Goal: Communication & Community: Connect with others

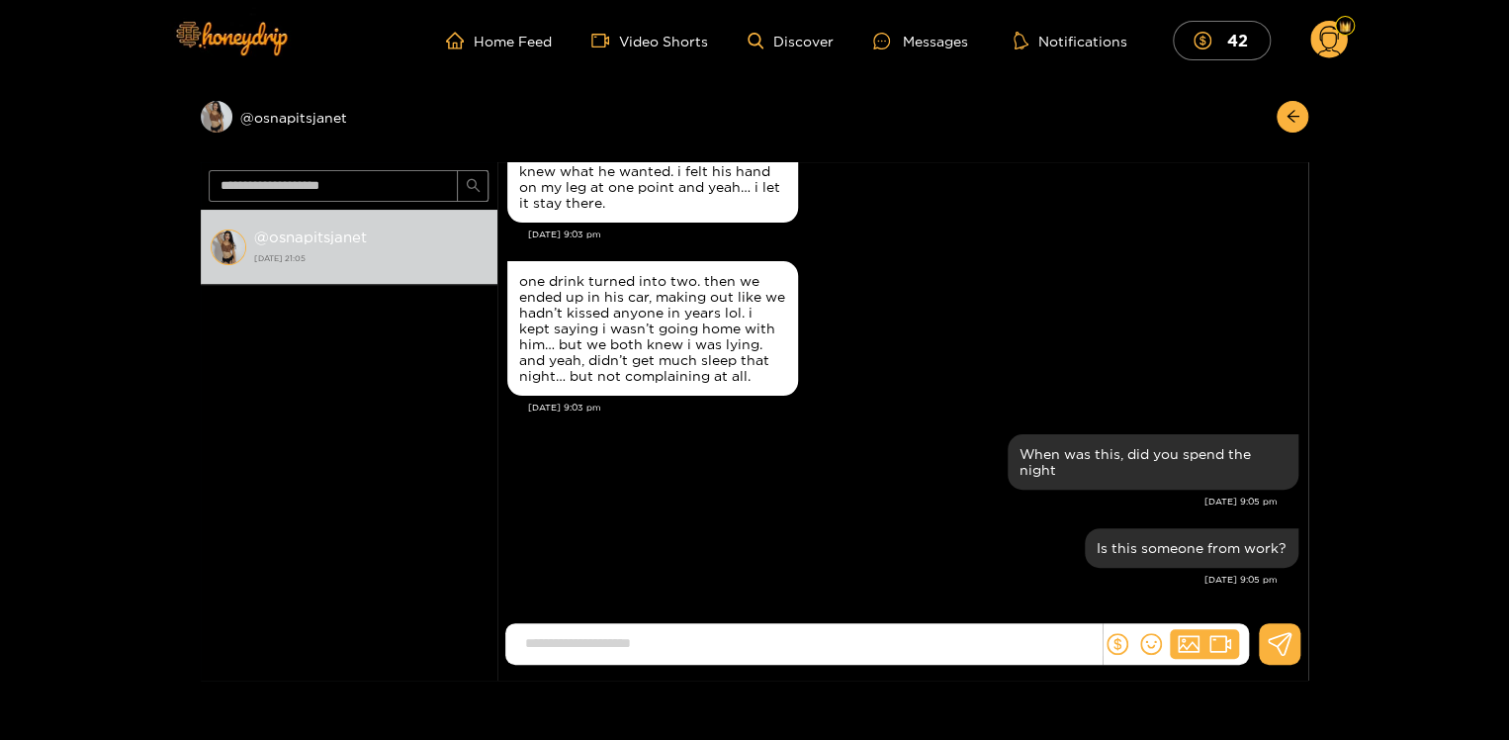
scroll to position [2022, 0]
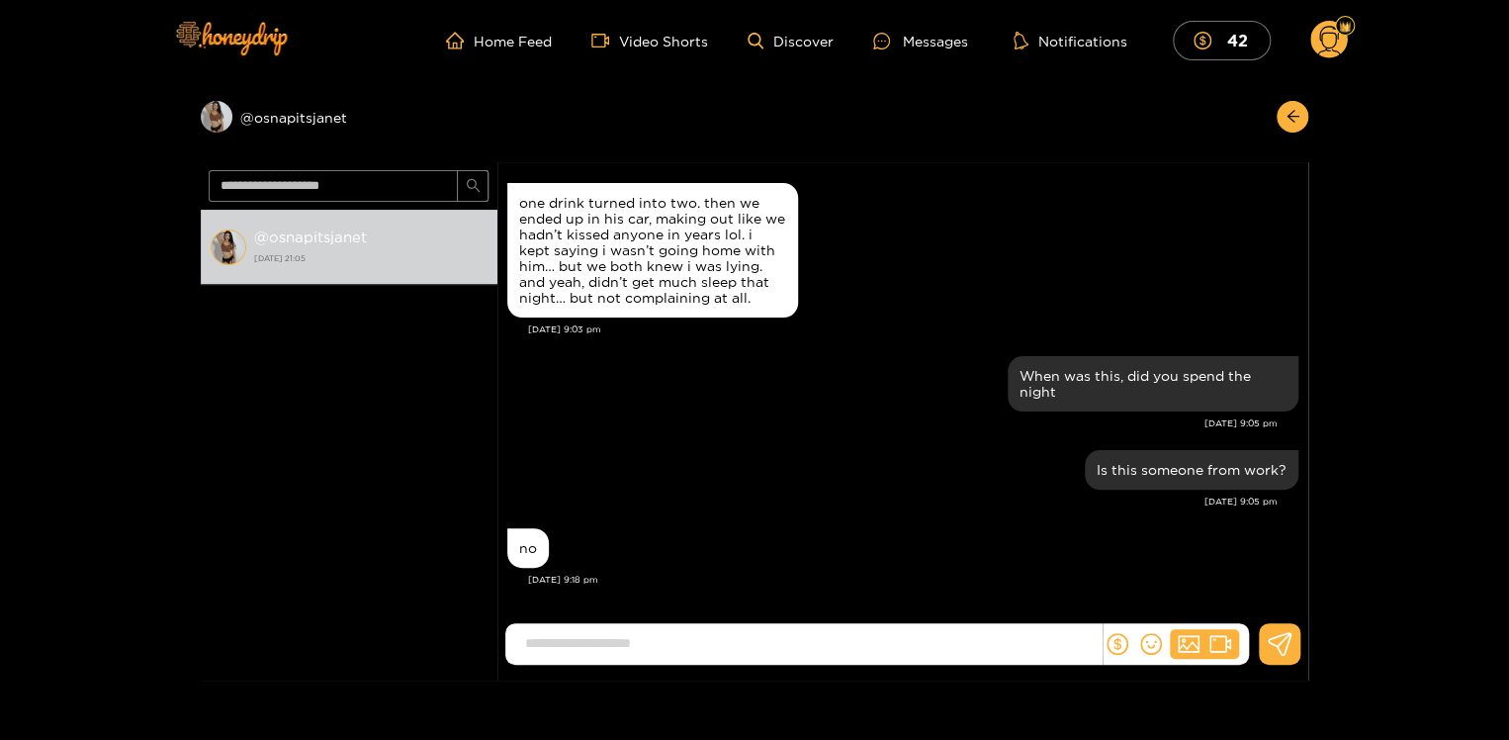
click at [585, 646] on input at bounding box center [808, 643] width 586 height 33
click at [555, 651] on input at bounding box center [808, 643] width 586 height 33
type input "**********"
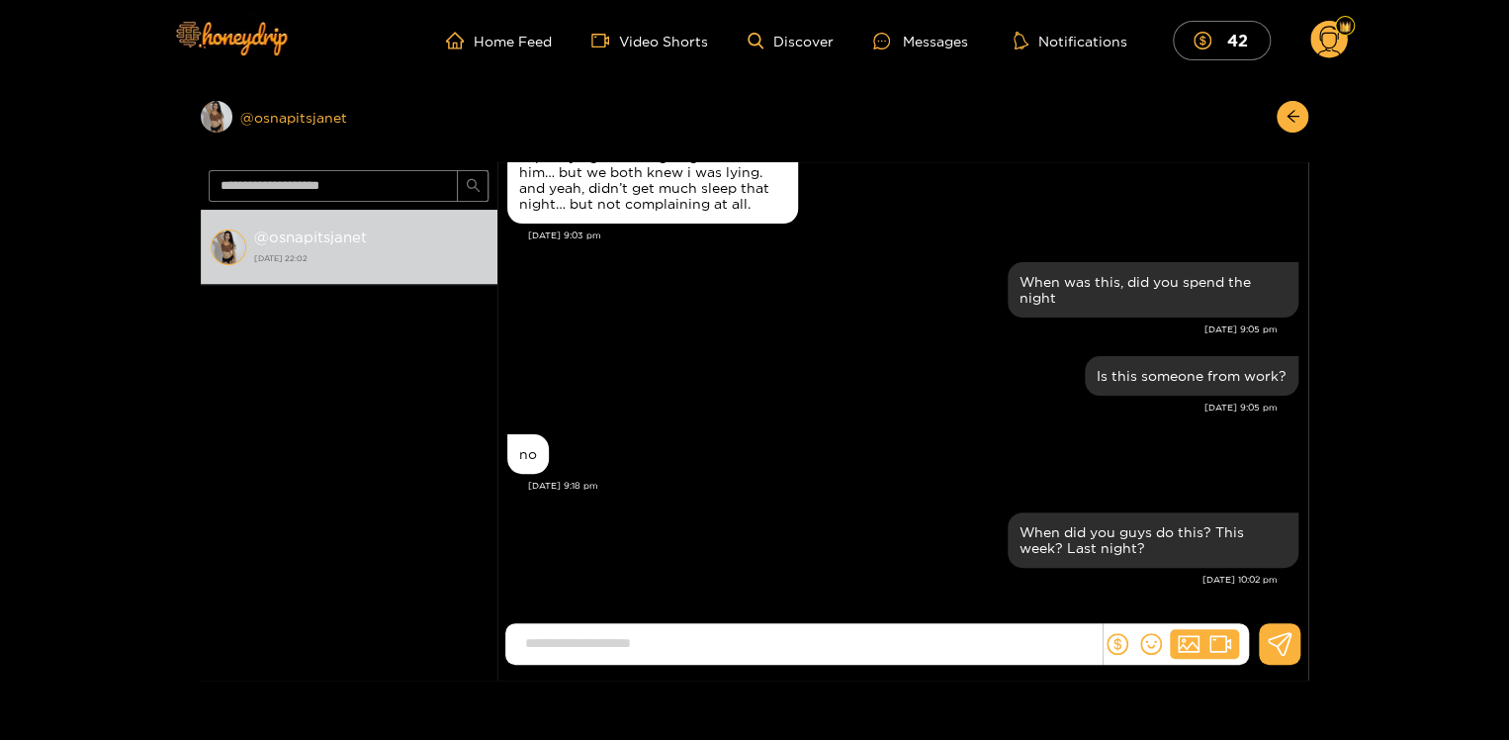
click at [280, 113] on div "Preview @ osnapitsjanet" at bounding box center [349, 117] width 297 height 32
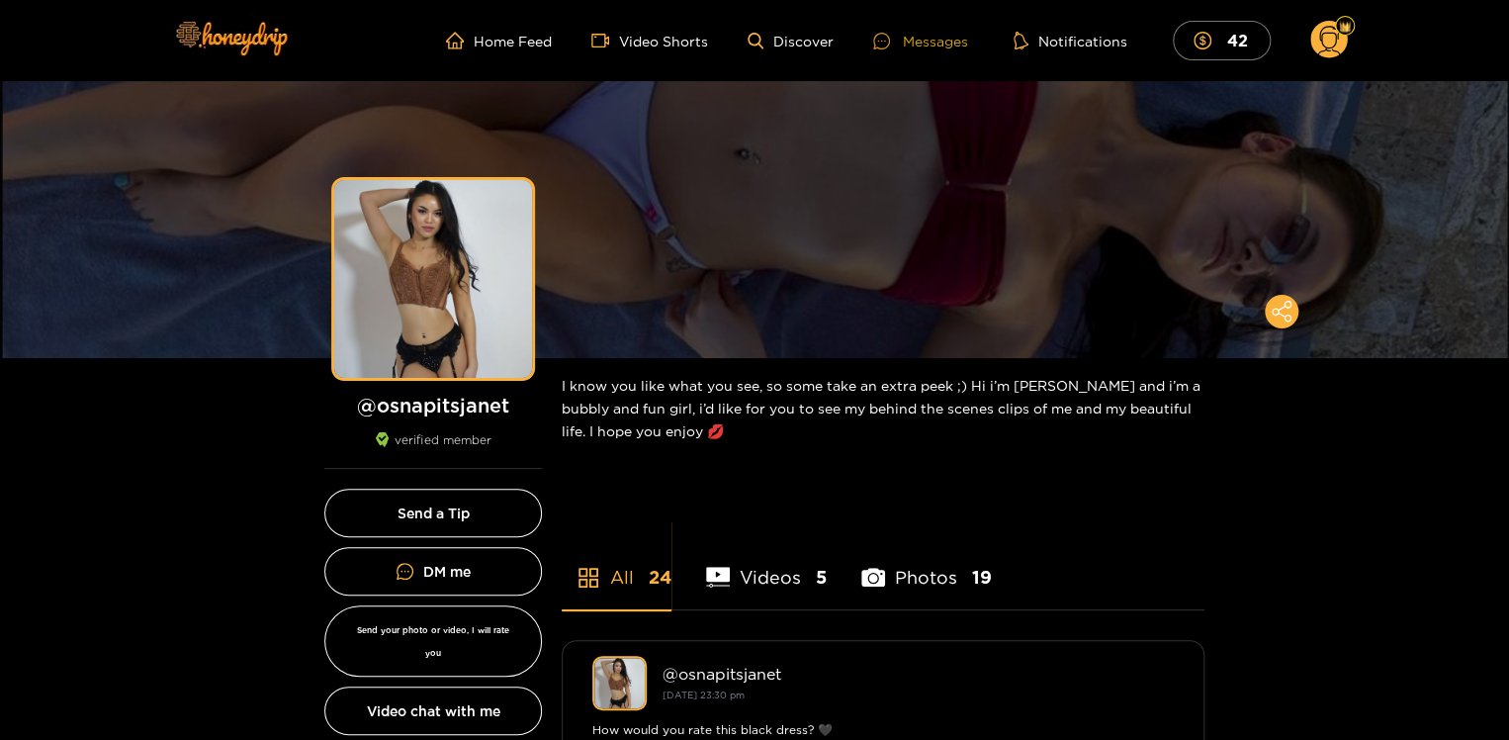
click at [925, 40] on div "Messages" at bounding box center [920, 41] width 95 height 23
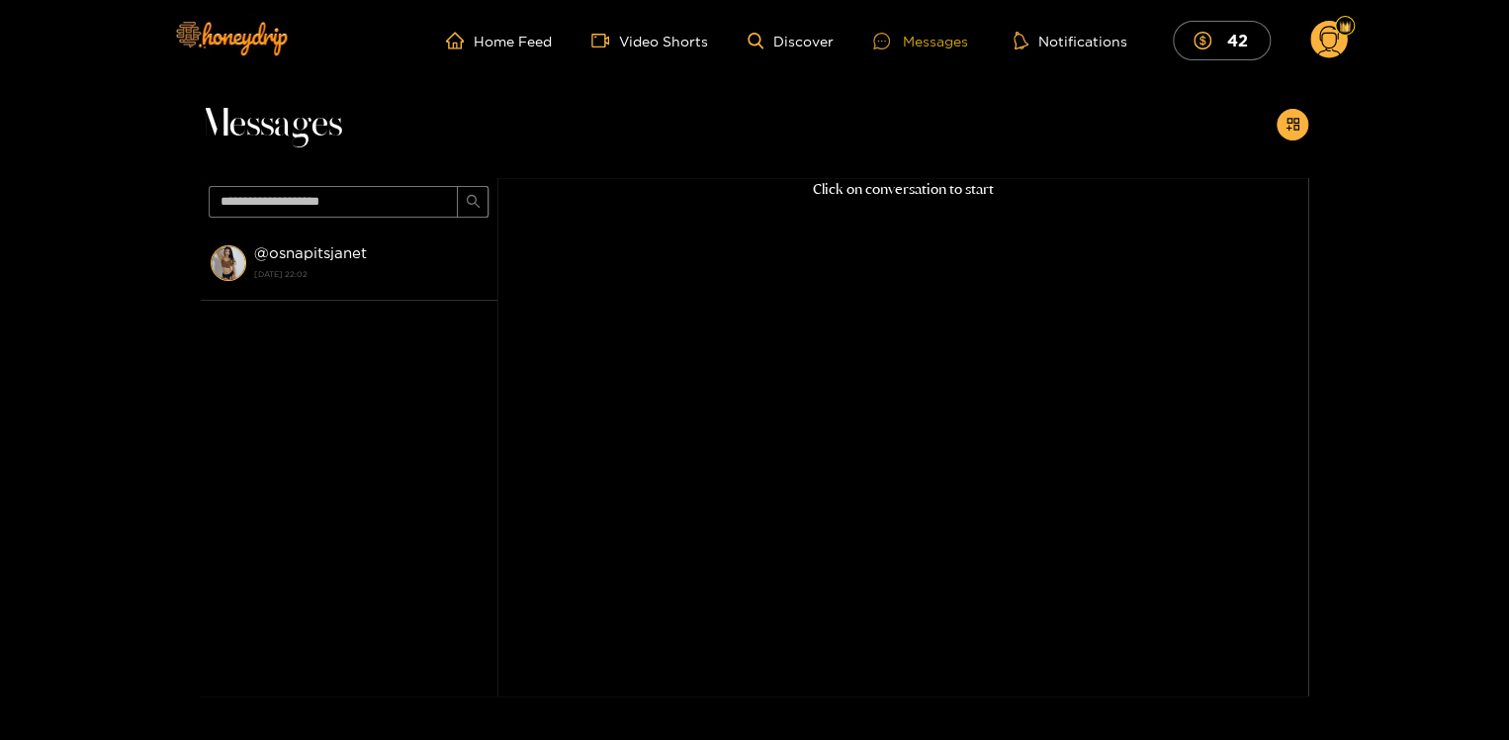
click at [928, 42] on div "Messages" at bounding box center [920, 41] width 95 height 23
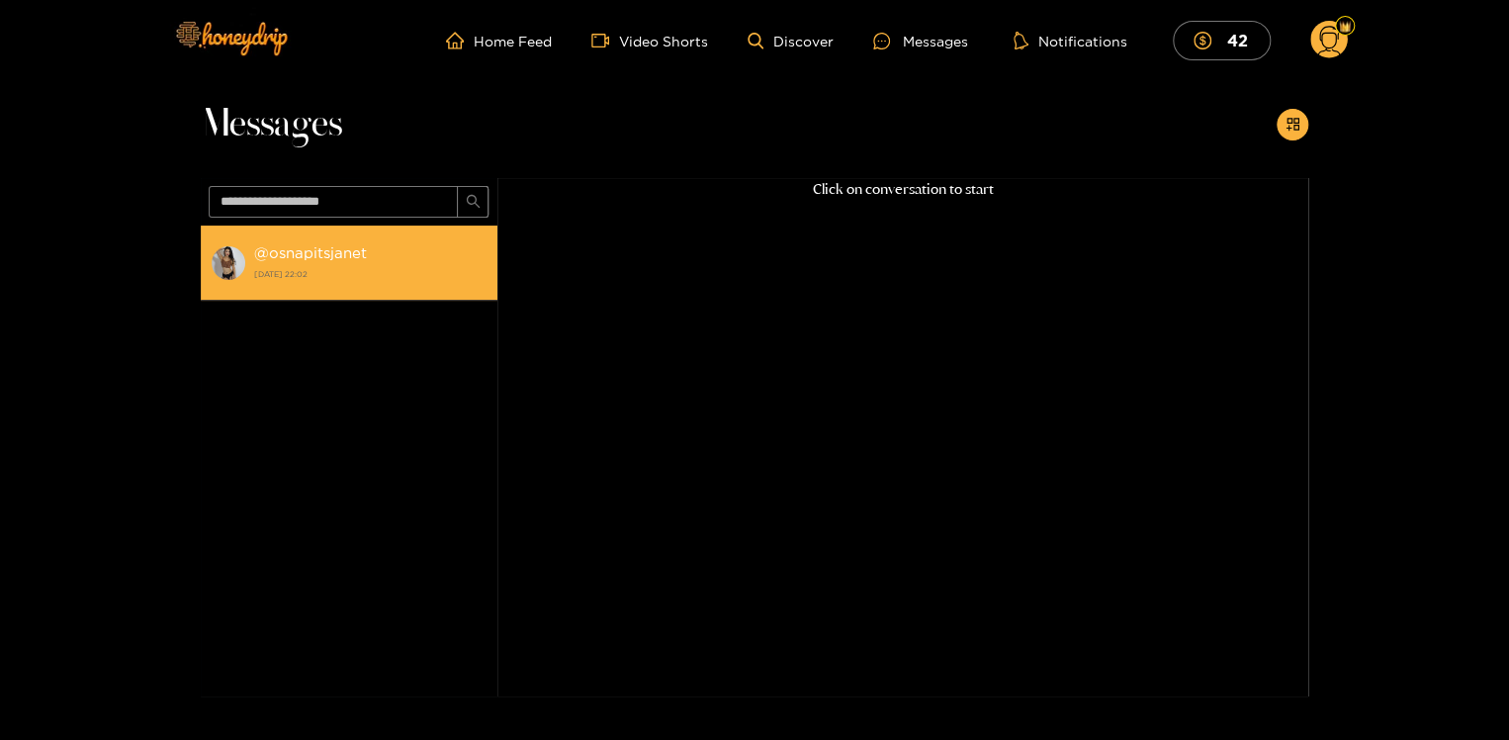
click at [324, 259] on strong "@ osnapitsjanet" at bounding box center [310, 252] width 113 height 17
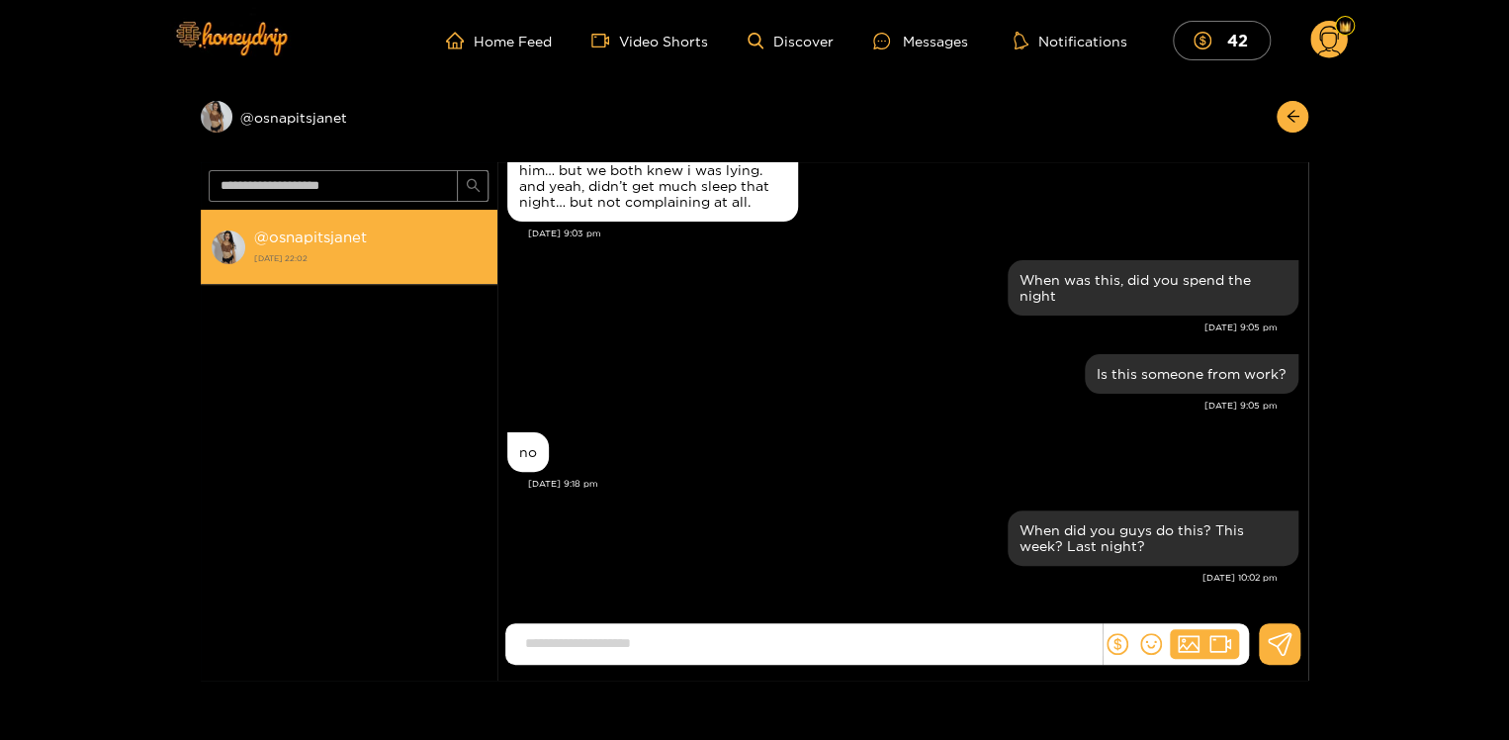
scroll to position [2038, 0]
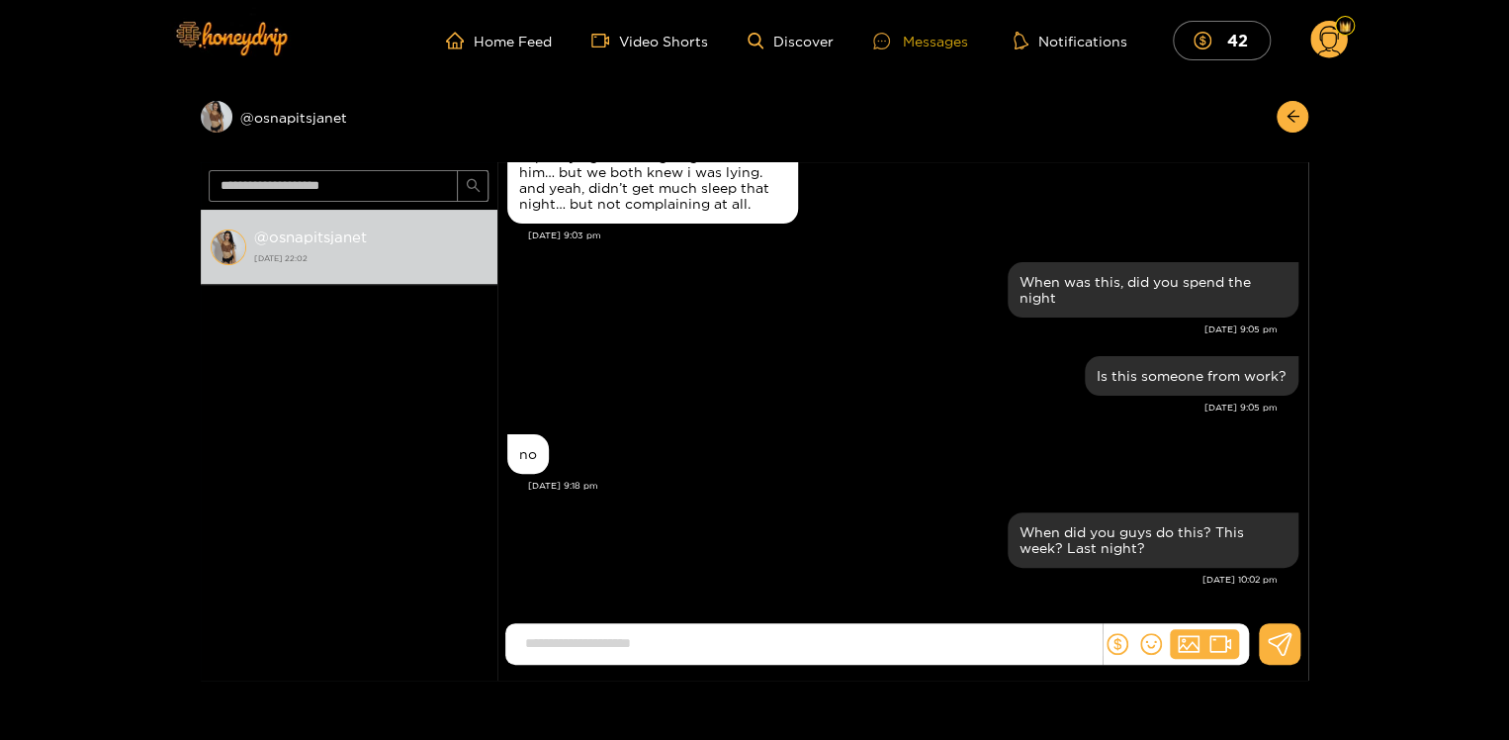
click at [931, 43] on div "Messages" at bounding box center [920, 41] width 95 height 23
click at [928, 43] on div "Messages" at bounding box center [920, 41] width 95 height 23
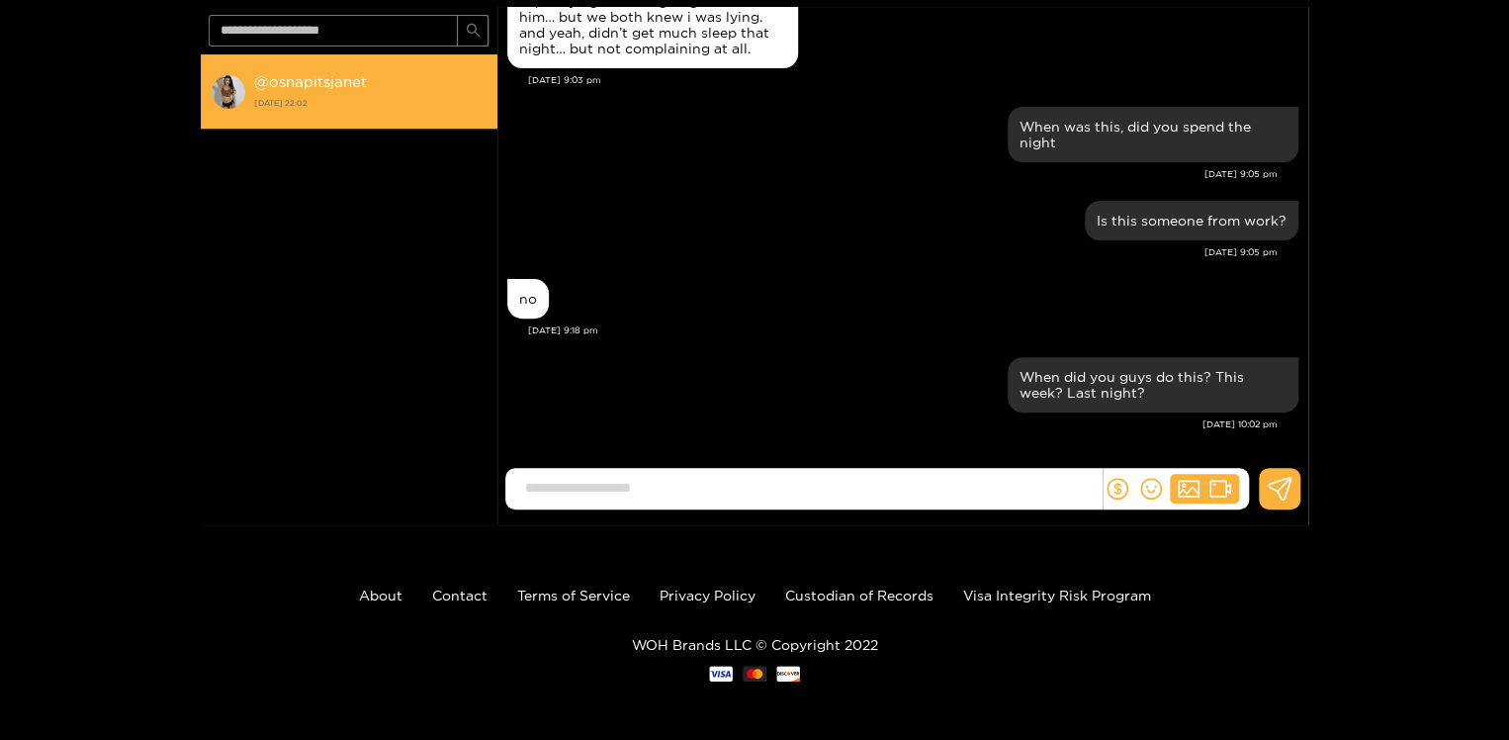
click at [327, 94] on strong "[DATE] 22:02" at bounding box center [370, 103] width 233 height 18
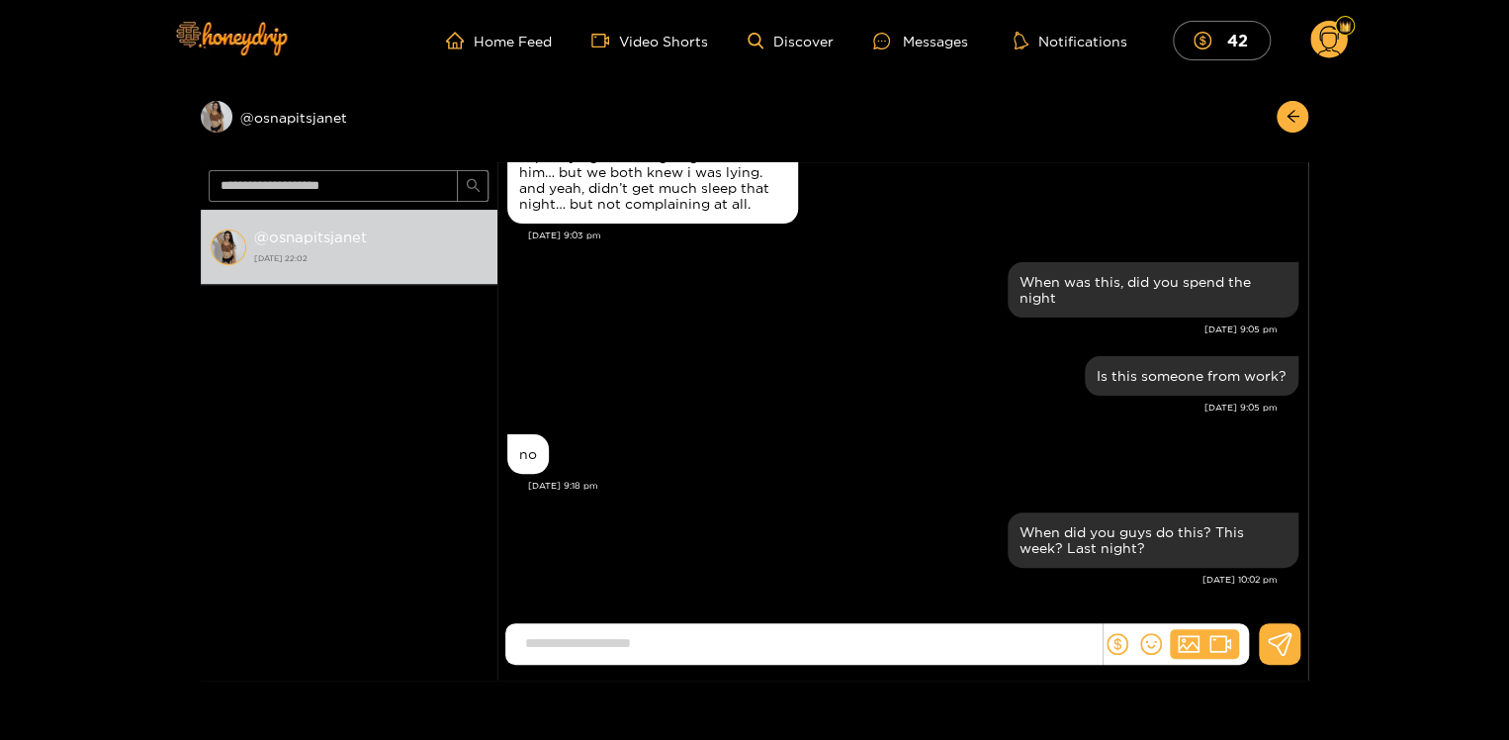
scroll to position [2038, 0]
click at [289, 113] on div "Preview @ osnapitsjanet" at bounding box center [349, 117] width 297 height 32
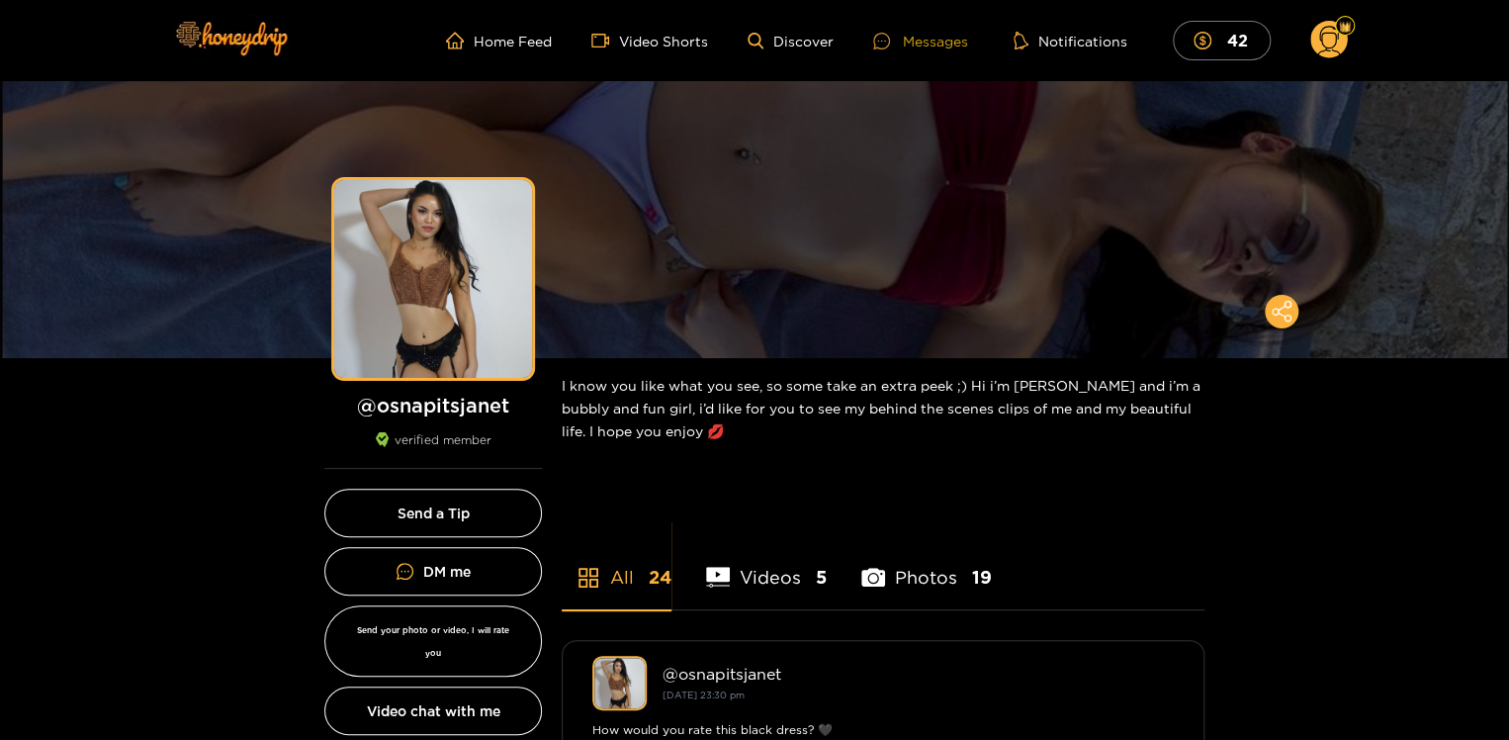
click at [930, 36] on div "Messages" at bounding box center [920, 41] width 95 height 23
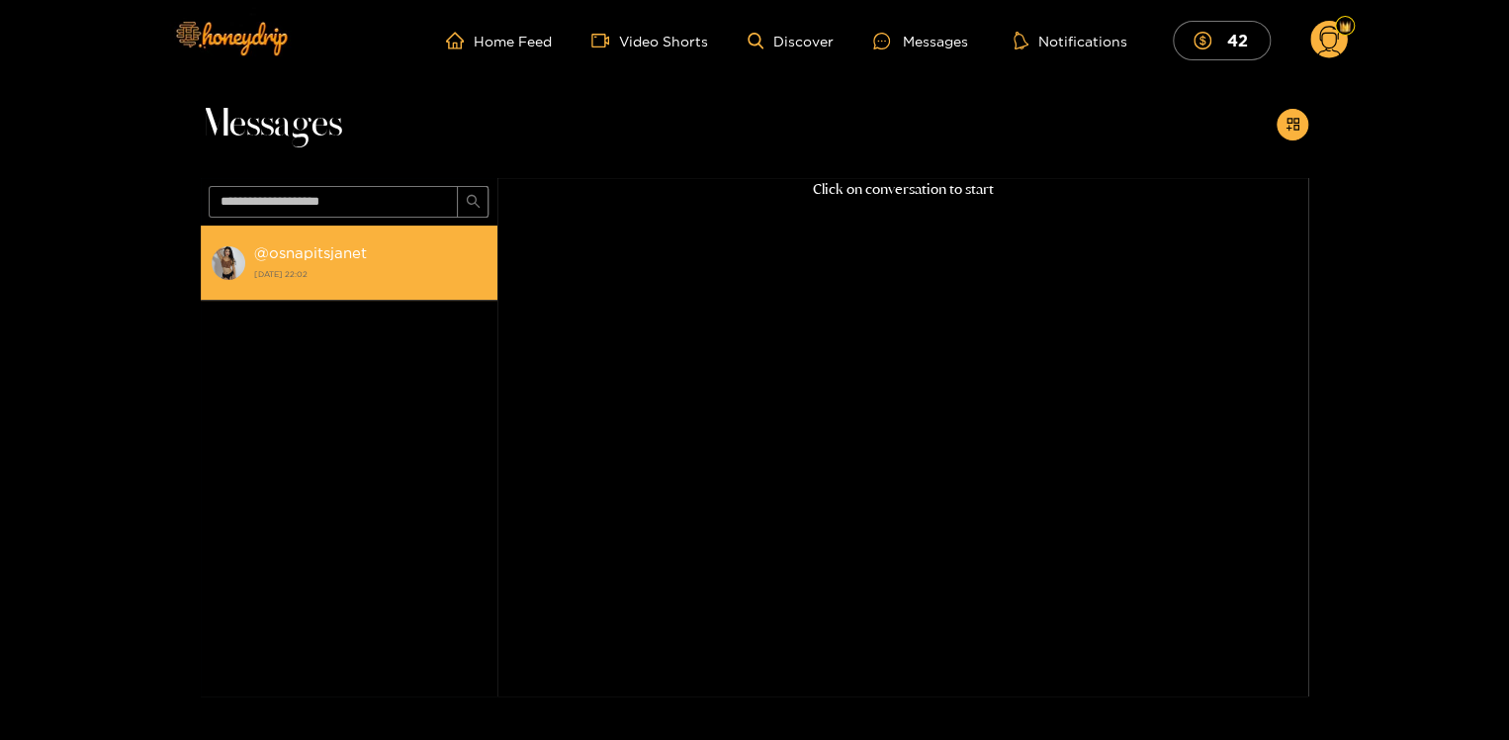
click at [298, 251] on strong "@ osnapitsjanet" at bounding box center [310, 252] width 113 height 17
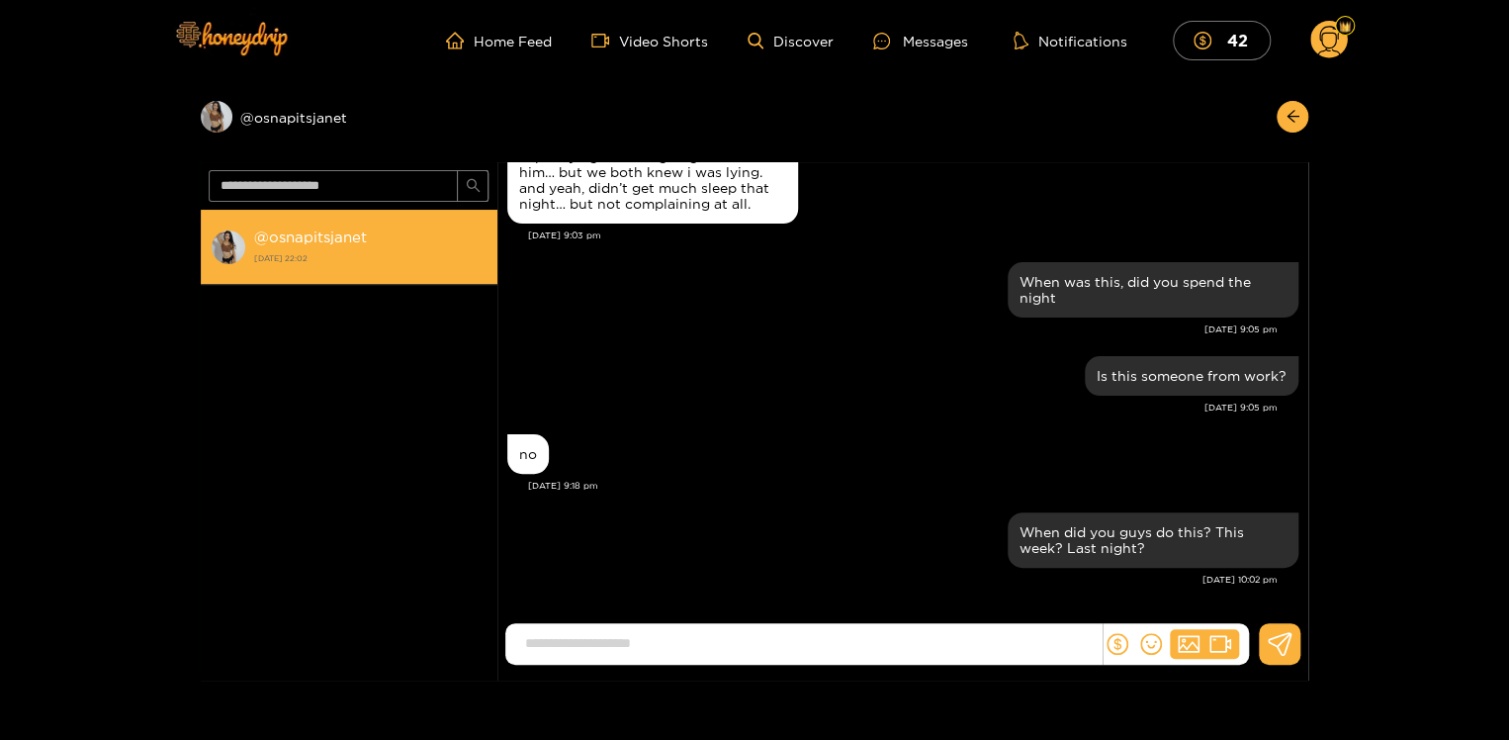
scroll to position [2038, 0]
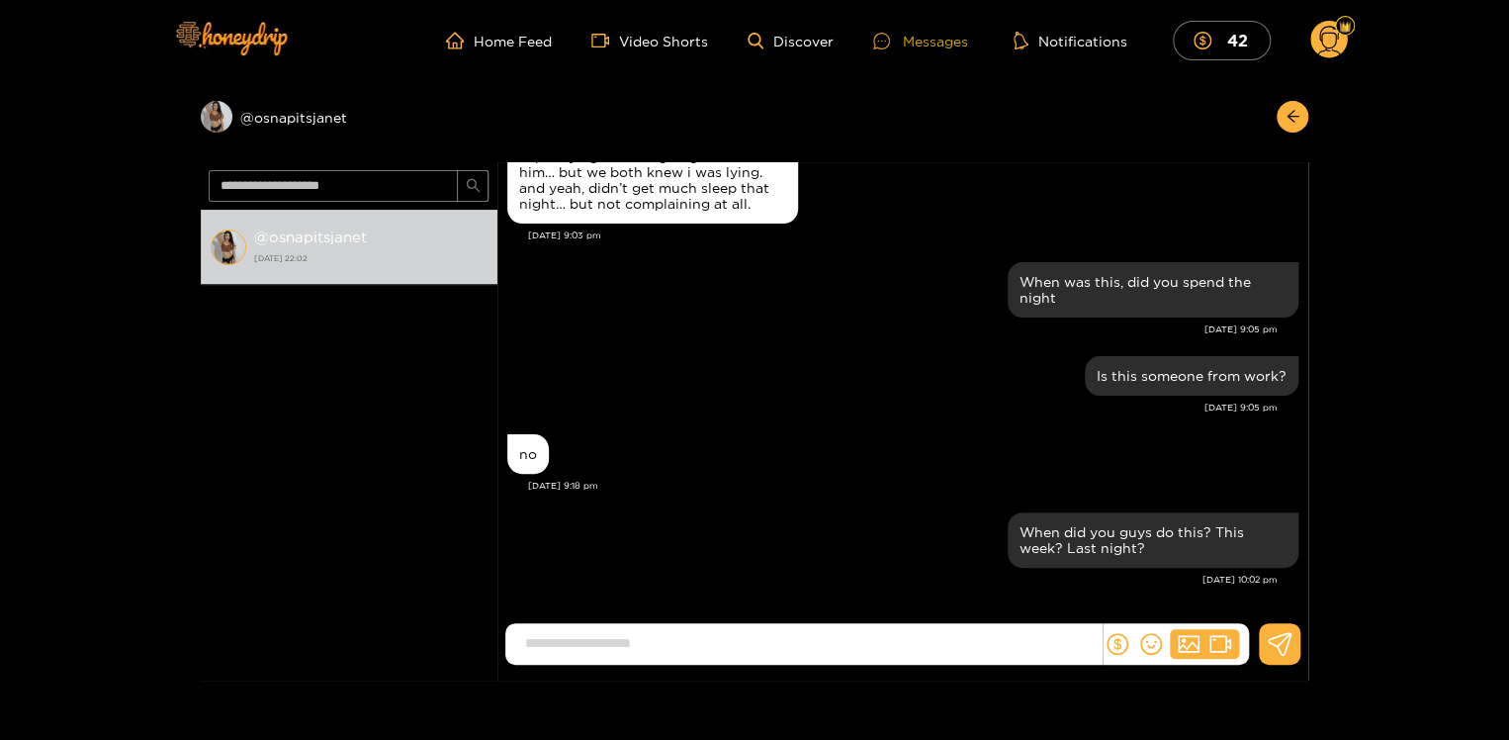
click at [937, 42] on div "Messages" at bounding box center [920, 41] width 95 height 23
click at [942, 41] on div "Messages" at bounding box center [920, 41] width 95 height 23
click at [939, 36] on div "Messages" at bounding box center [920, 41] width 95 height 23
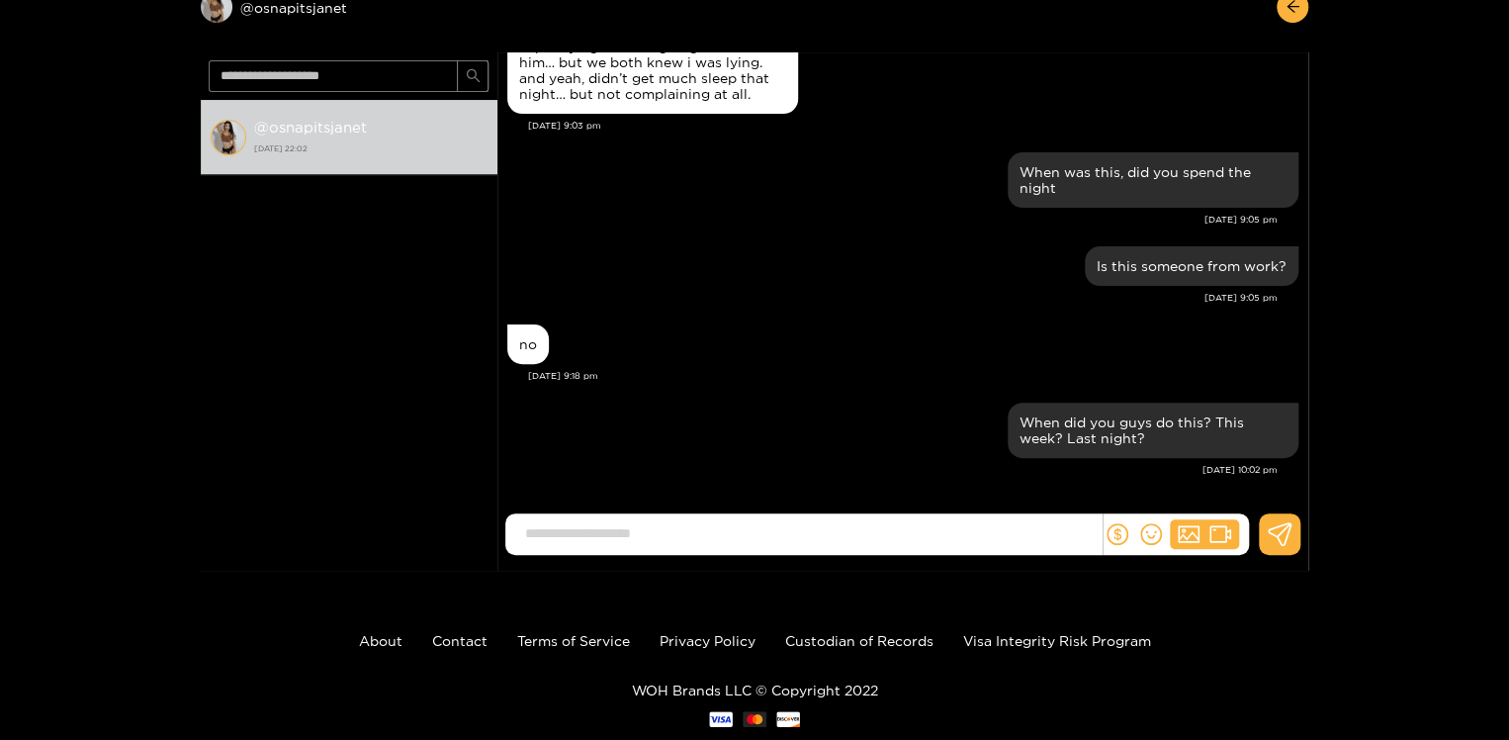
scroll to position [109, 0]
